Goal: Register for event/course

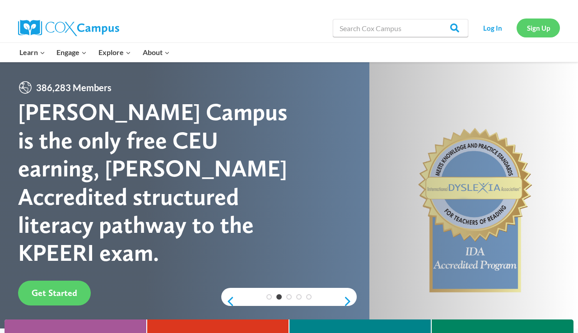
click at [531, 25] on link "Sign Up" at bounding box center [537, 28] width 43 height 19
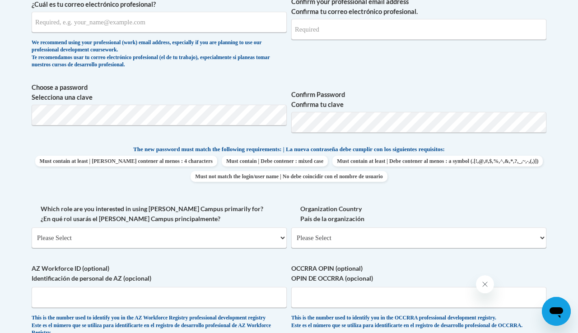
scroll to position [353, 0]
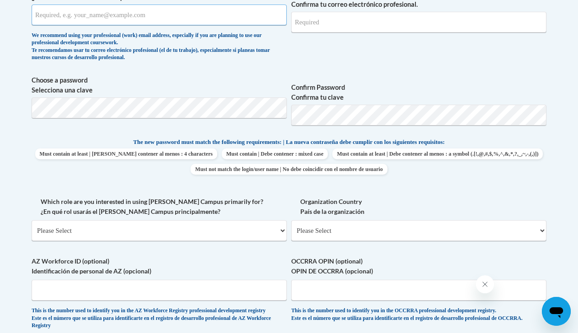
click at [153, 12] on input "What is your professional email address? ¿Cuál es tu correo electrónico profesi…" at bounding box center [159, 15] width 255 height 21
type input "helmckil@gmail.com"
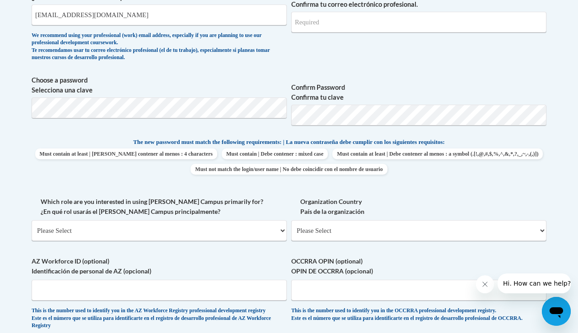
type input "Helen"
type input "Kilgore"
type input "helmckil@gmail.com"
drag, startPoint x: 114, startPoint y: 20, endPoint x: 55, endPoint y: 19, distance: 59.2
click at [55, 19] on input "helmckil@gmail.com" at bounding box center [159, 15] width 255 height 21
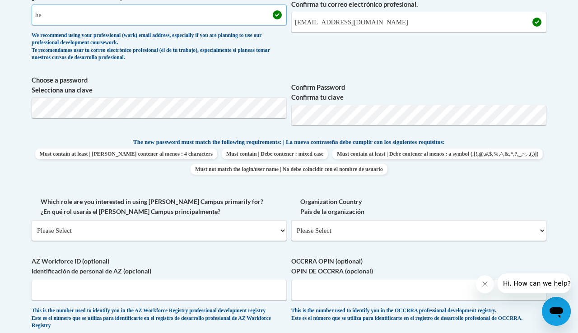
type input "h"
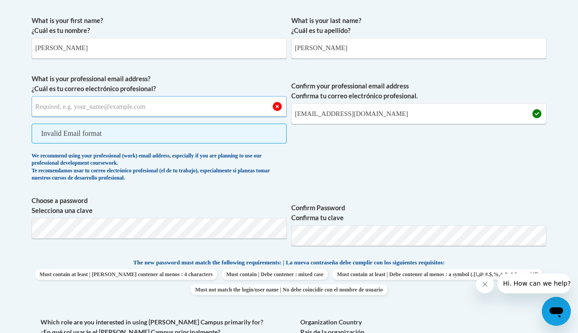
scroll to position [259, 0]
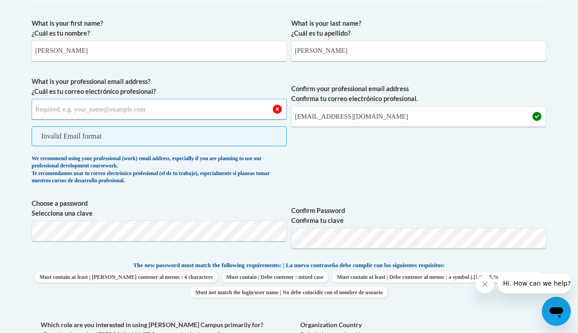
click at [93, 116] on input "What is your professional email address? ¿Cuál es tu correo electrónico profesi…" at bounding box center [159, 109] width 255 height 21
type input "helmckil@gmail.com"
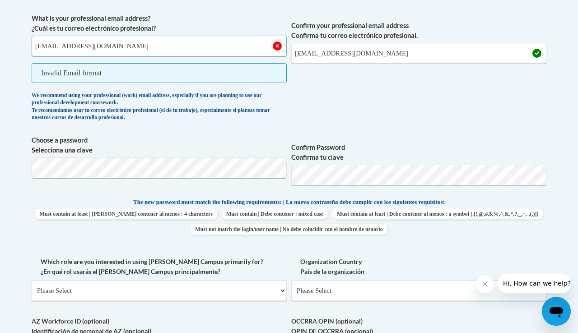
scroll to position [327, 0]
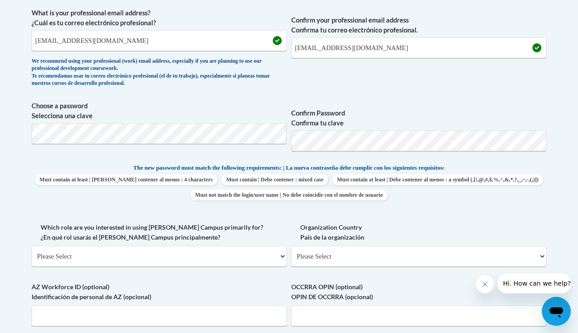
click at [97, 168] on p "The new password must match the following requirements: | La nueva contraseña d…" at bounding box center [289, 168] width 515 height 11
click at [146, 258] on select "Please Select College/University | Colegio/Universidad Community/Nonprofit Part…" at bounding box center [159, 256] width 255 height 21
select select "fbf2d438-af2f-41f8-98f1-81c410e29de3"
click at [32, 246] on select "Please Select College/University | Colegio/Universidad Community/Nonprofit Part…" at bounding box center [159, 256] width 255 height 21
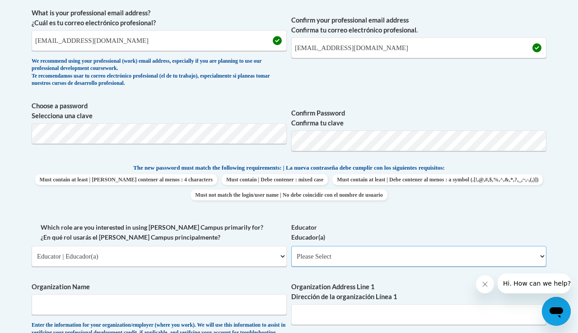
click at [347, 255] on select "Please Select Early Learning/Daycare Teacher/Family Home Care Provider | Maestr…" at bounding box center [418, 256] width 255 height 21
select select "5e2af403-4f2c-4e49-a02f-103e55d7b75b"
click at [291, 246] on select "Please Select Early Learning/Daycare Teacher/Family Home Care Provider | Maestr…" at bounding box center [418, 256] width 255 height 21
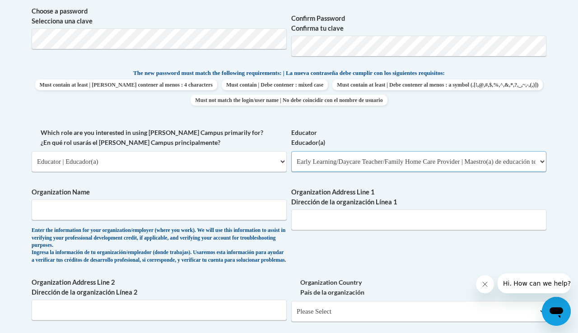
scroll to position [439, 0]
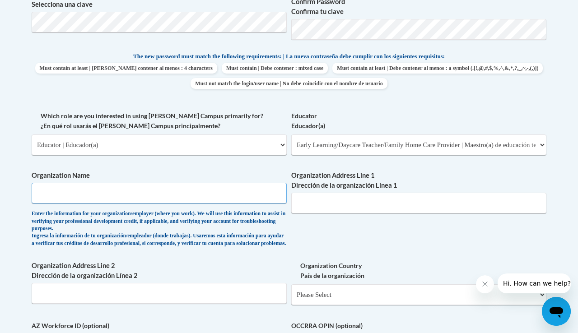
click at [175, 191] on input "Organization Name" at bounding box center [159, 193] width 255 height 21
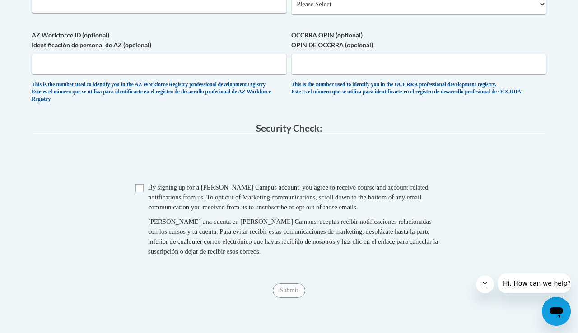
scroll to position [728, 0]
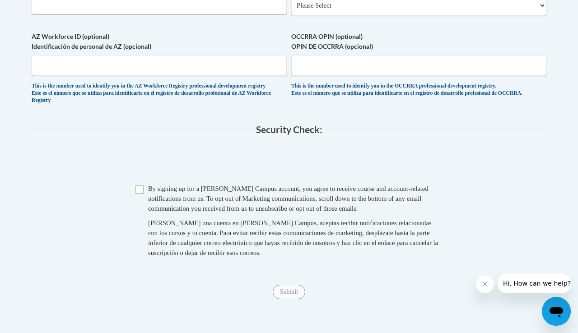
type input "Little Acorns"
click at [136, 194] on input "Checkbox" at bounding box center [139, 190] width 8 height 8
checkbox input "true"
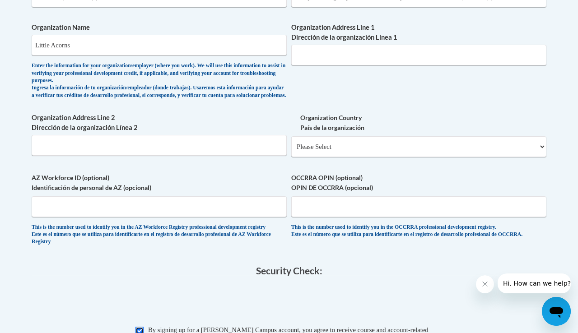
scroll to position [589, 0]
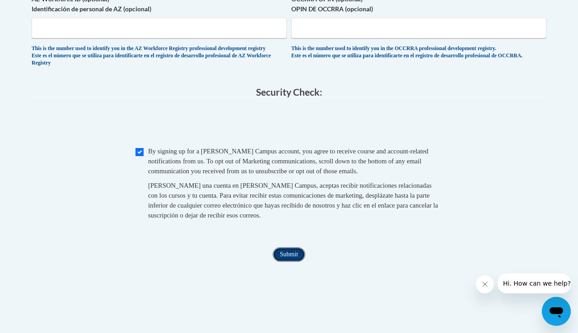
click at [293, 262] on input "Submit" at bounding box center [289, 254] width 33 height 14
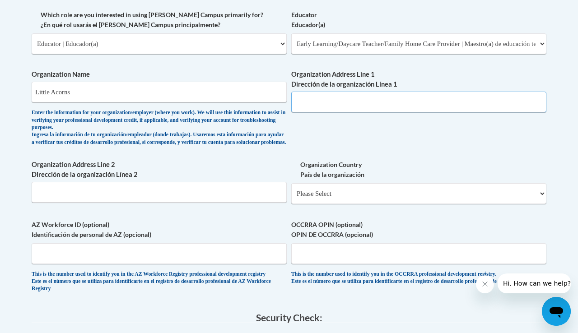
scroll to position [515, 0]
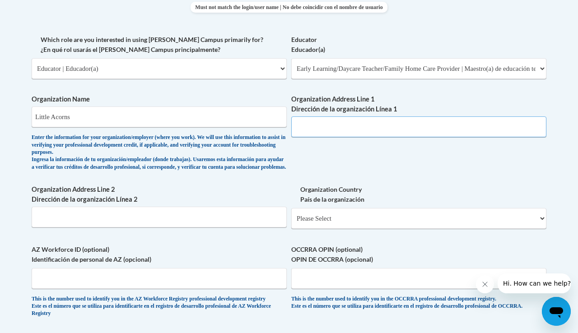
click at [323, 132] on input "Organization Address Line 1 Dirección de la organización Línea 1" at bounding box center [418, 126] width 255 height 21
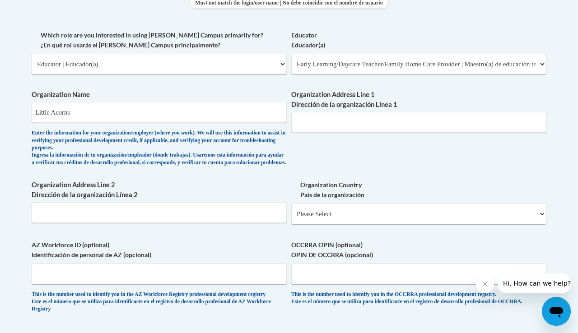
scroll to position [499, 0]
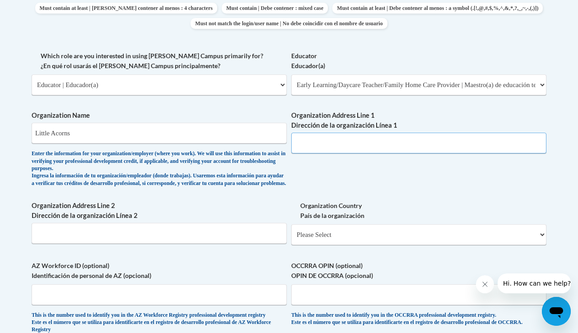
click at [342, 149] on input "Organization Address Line 1 Dirección de la organización Línea 1" at bounding box center [418, 143] width 255 height 21
paste input "100 W Capitol St., Suite 125 Jackson, MS 39269"
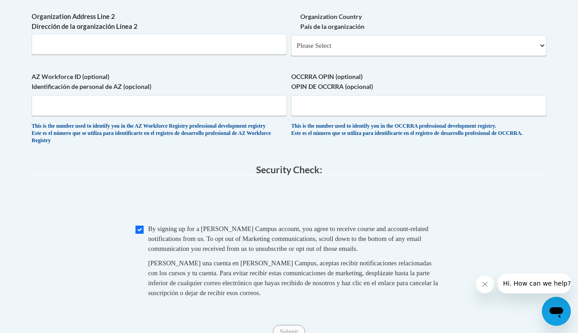
scroll to position [743, 0]
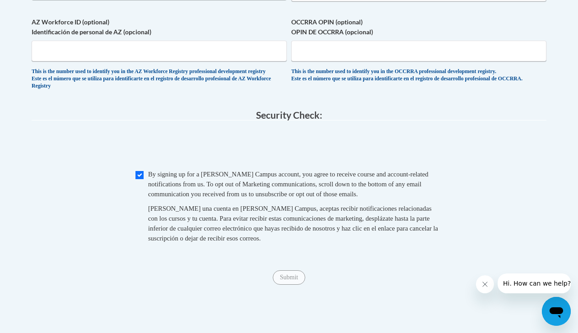
type input "100 W Capitol St., Suite 125 Jackson, MS 39269"
click at [301, 285] on input "Submit" at bounding box center [289, 277] width 33 height 14
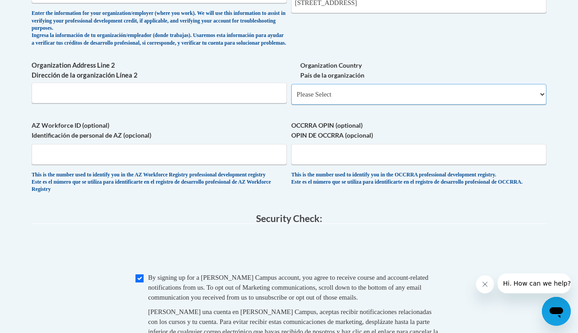
scroll to position [601, 0]
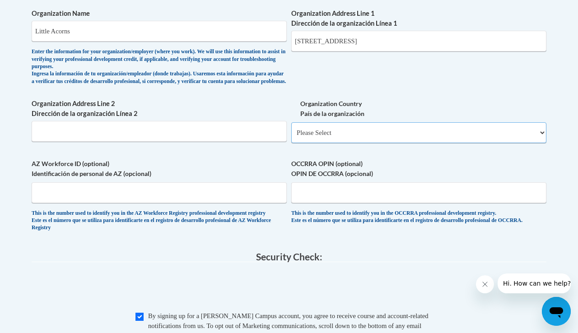
click at [324, 139] on select "Please Select United States | Estados Unidos Outside of the United States | Fue…" at bounding box center [418, 132] width 255 height 21
select select "ad49bcad-a171-4b2e-b99c-48b446064914"
click at [291, 130] on select "Please Select United States | Estados Unidos Outside of the United States | Fue…" at bounding box center [418, 132] width 255 height 21
select select
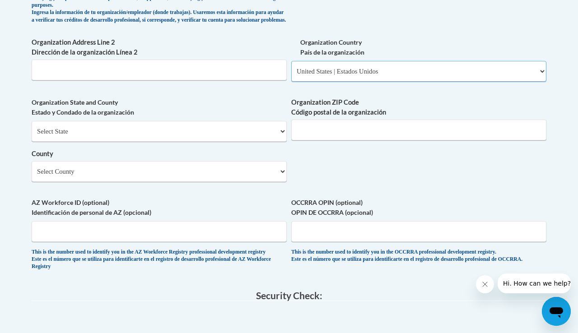
scroll to position [596, 0]
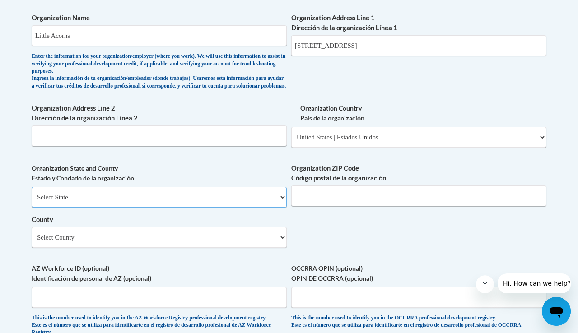
click at [231, 202] on select "Select State Alabama Alaska Arizona Arkansas California Colorado Connecticut De…" at bounding box center [159, 197] width 255 height 21
select select "Mississippi"
click at [32, 194] on select "Select State Alabama Alaska Arizona Arkansas California Colorado Connecticut De…" at bounding box center [159, 197] width 255 height 21
click at [347, 204] on input "Organization ZIP Code Código postal de la organización" at bounding box center [418, 196] width 255 height 21
click at [328, 250] on div "What is your first name? ¿Cuál es tu nombre? Helen What is your last name? ¿Cuá…" at bounding box center [289, 10] width 515 height 669
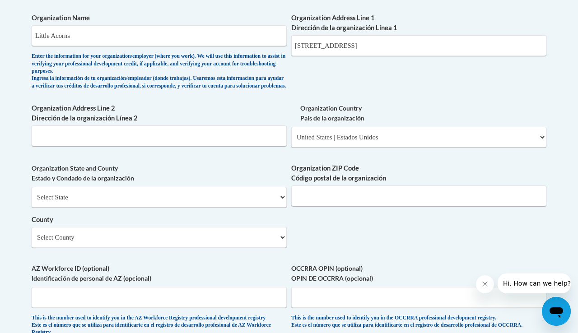
click at [324, 213] on div "Organization ZIP Code Código postal de la organización" at bounding box center [418, 188] width 255 height 50
click at [320, 213] on div "Organization ZIP Code Código postal de la organización" at bounding box center [418, 188] width 255 height 50
type input "39269"
click at [194, 248] on select "Select County Adams Alcorn Amite Attala Benton Bolivar Calhoun Carroll Chickasa…" at bounding box center [159, 237] width 255 height 21
select select "Hinds"
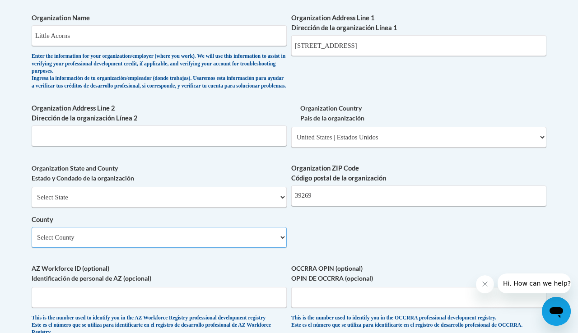
click at [32, 234] on select "Select County Adams Alcorn Amite Attala Benton Bolivar Calhoun Carroll Chickasa…" at bounding box center [159, 237] width 255 height 21
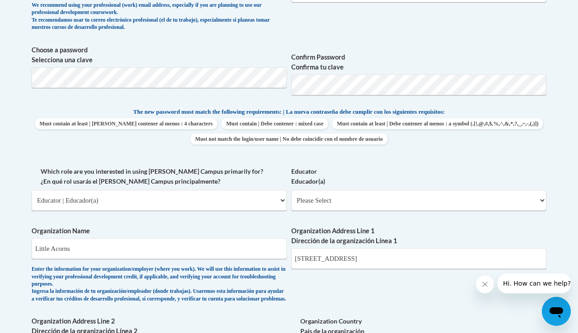
scroll to position [379, 0]
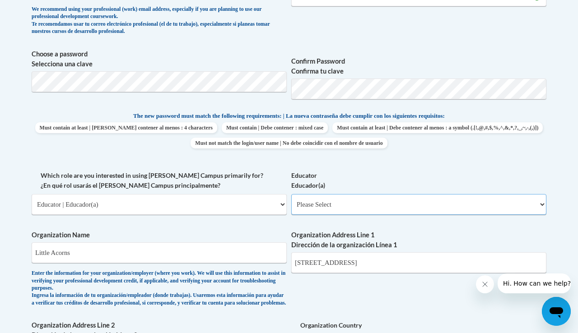
click at [315, 214] on select "Please Select Early Learning/Daycare Teacher/Family Home Care Provider | Maestr…" at bounding box center [418, 204] width 255 height 21
select select "5e2af403-4f2c-4e49-a02f-103e55d7b75b"
click at [291, 194] on select "Please Select Early Learning/Daycare Teacher/Family Home Care Provider | Maestr…" at bounding box center [418, 204] width 255 height 21
select select "null"
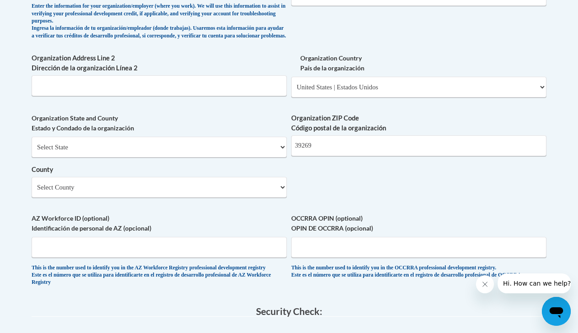
scroll to position [647, 0]
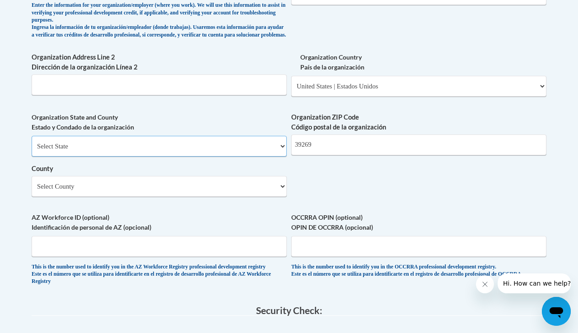
click at [228, 157] on select "Select State Alabama Alaska Arizona Arkansas California Colorado Connecticut De…" at bounding box center [159, 146] width 255 height 21
select select "Mississippi"
click at [32, 143] on select "Select State Alabama Alaska Arizona Arkansas California Colorado Connecticut De…" at bounding box center [159, 146] width 255 height 21
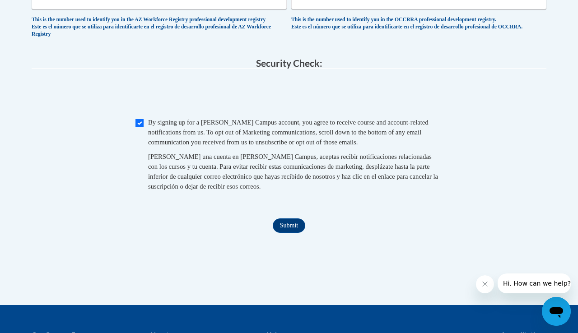
scroll to position [929, 0]
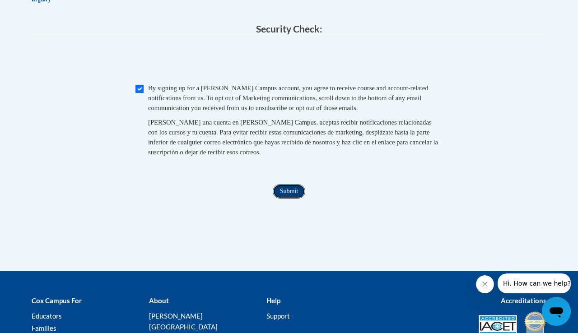
click at [298, 199] on input "Submit" at bounding box center [289, 191] width 33 height 14
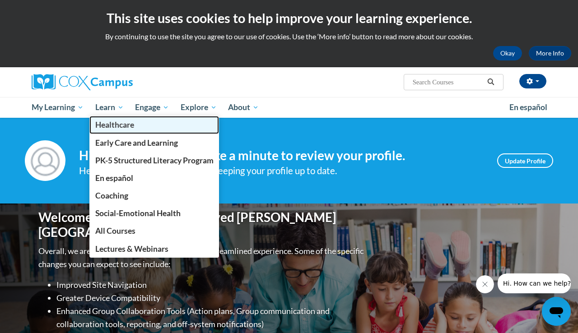
click at [115, 118] on link "Healthcare" at bounding box center [154, 125] width 130 height 18
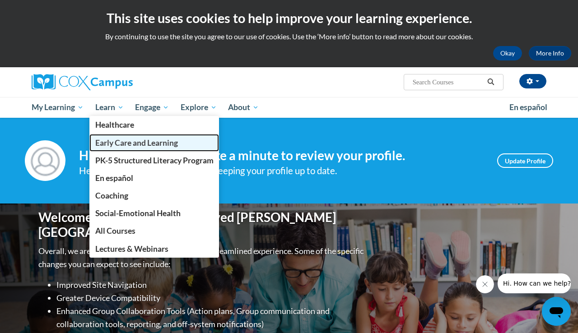
click at [120, 151] on link "Early Care and Learning" at bounding box center [154, 143] width 130 height 18
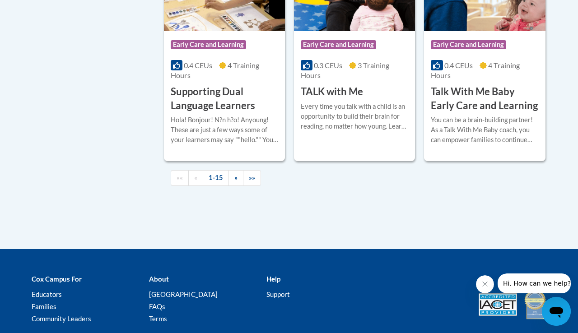
scroll to position [1464, 0]
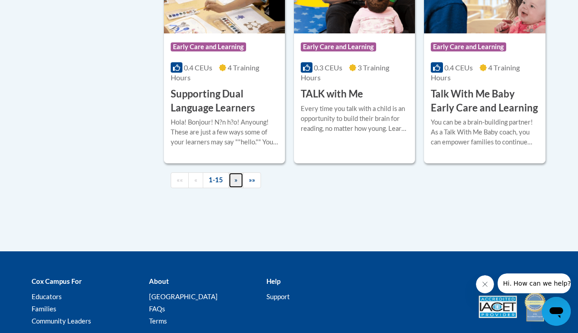
click at [238, 182] on link "»" at bounding box center [235, 180] width 15 height 16
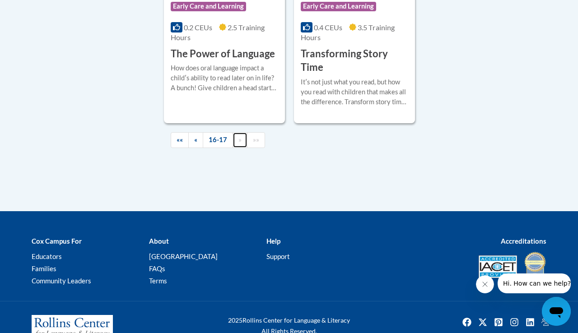
scroll to position [447, 0]
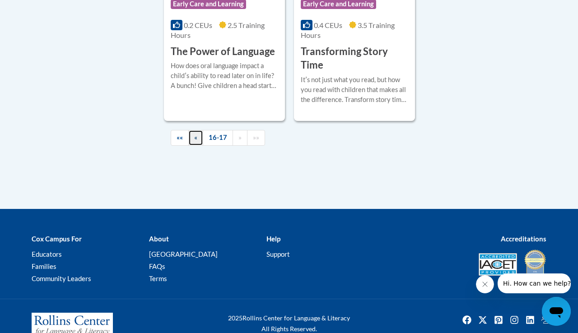
click at [195, 139] on span "«" at bounding box center [195, 138] width 3 height 8
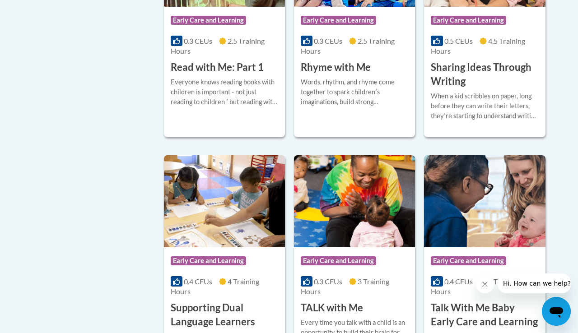
scroll to position [1529, 0]
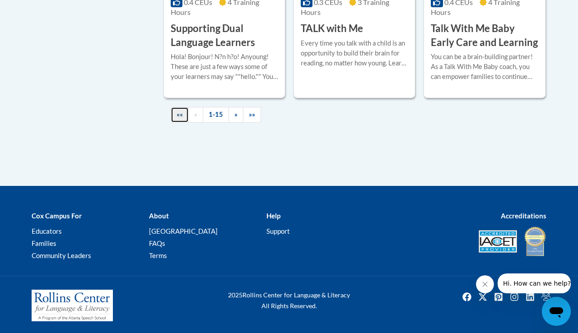
click at [181, 117] on link "««" at bounding box center [180, 115] width 18 height 16
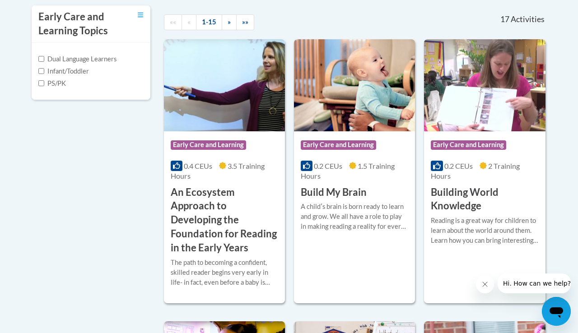
scroll to position [263, 0]
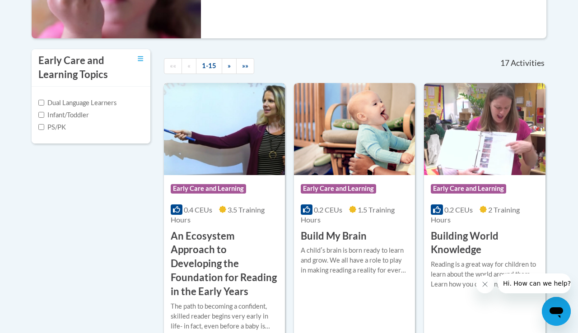
click at [215, 252] on h3 "An Ecosystem Approach to Developing the Foundation for Reading in the Early Yea…" at bounding box center [224, 264] width 107 height 70
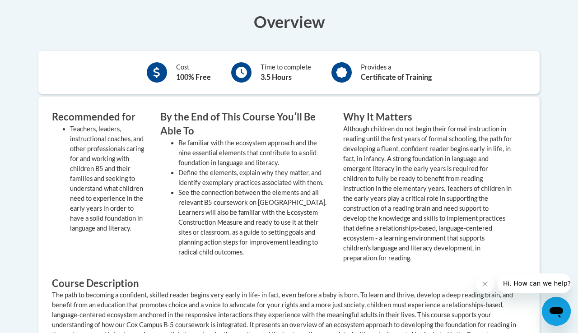
scroll to position [339, 0]
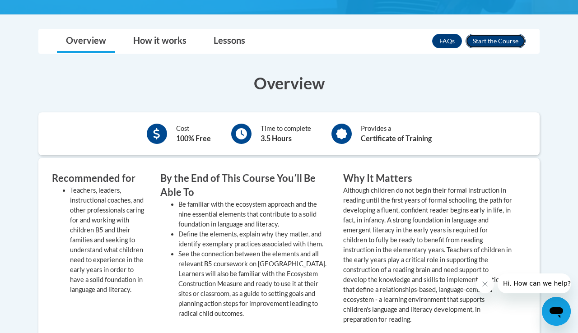
click at [494, 38] on button "Enroll" at bounding box center [495, 41] width 60 height 14
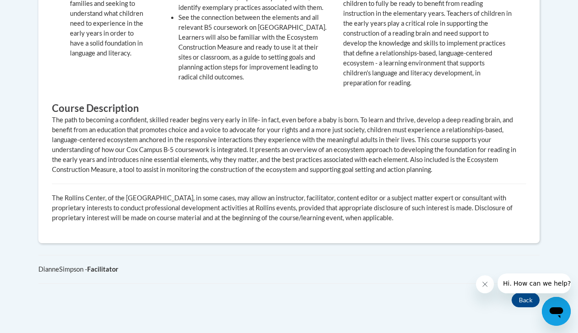
scroll to position [590, 0]
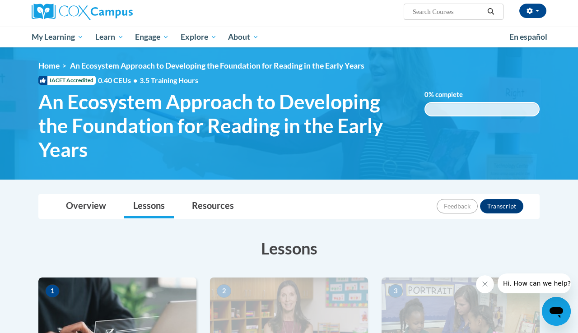
scroll to position [309, 0]
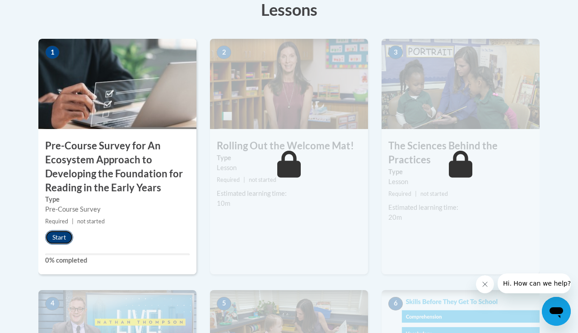
click at [56, 232] on button "Start" at bounding box center [59, 237] width 28 height 14
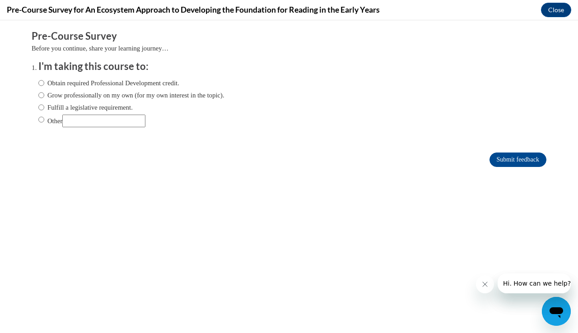
scroll to position [0, 0]
click at [61, 83] on label "Obtain required Professional Development credit." at bounding box center [108, 83] width 141 height 10
click at [44, 83] on input "Obtain required Professional Development credit." at bounding box center [41, 83] width 6 height 10
radio input "true"
click at [512, 159] on input "Submit feedback" at bounding box center [517, 160] width 57 height 14
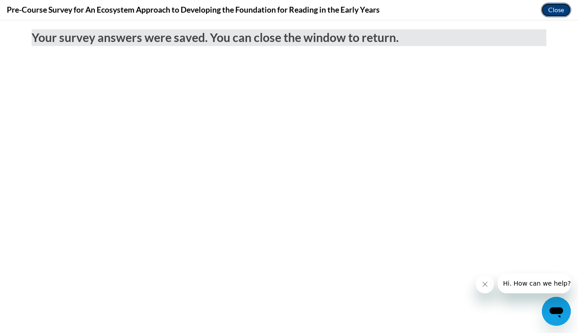
click at [562, 4] on button "Close" at bounding box center [556, 10] width 30 height 14
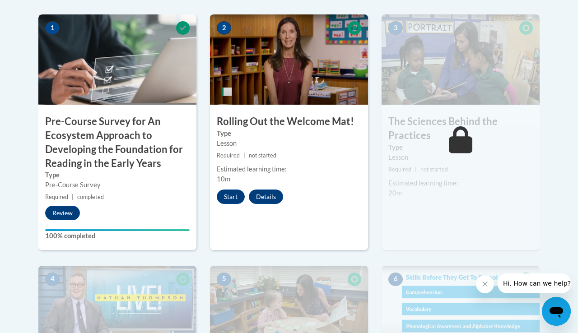
scroll to position [345, 0]
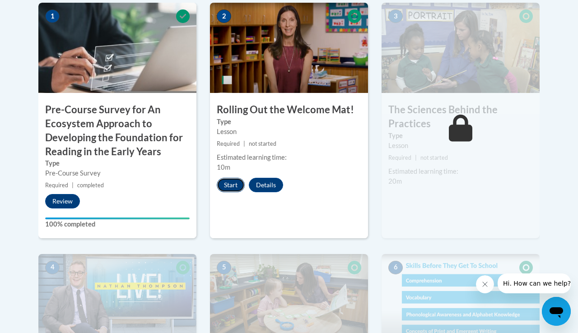
click at [239, 182] on button "Start" at bounding box center [231, 185] width 28 height 14
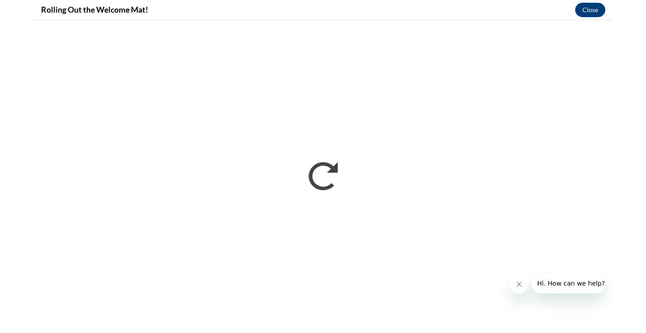
scroll to position [0, 0]
